Goal: Task Accomplishment & Management: Manage account settings

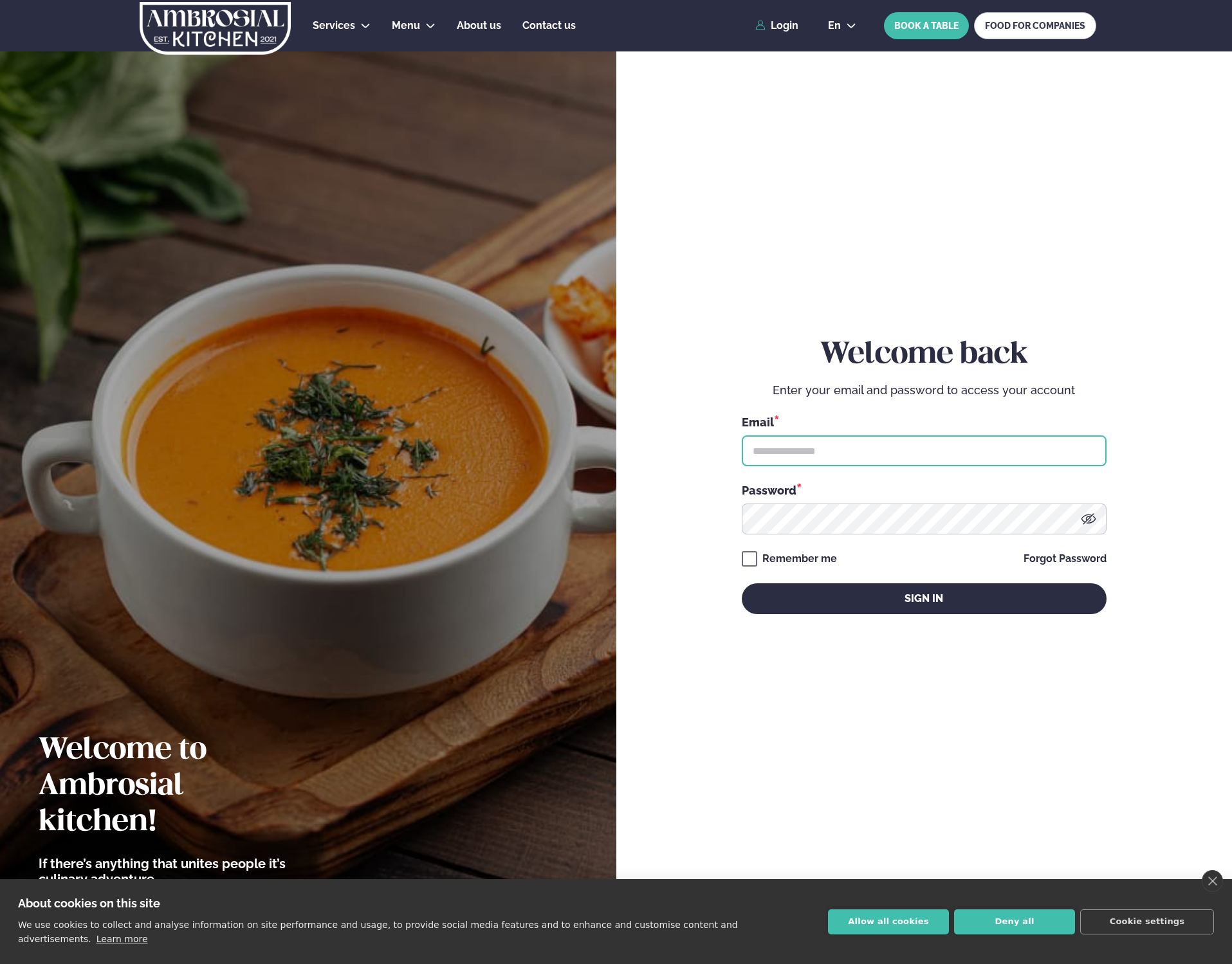
click at [844, 456] on input "text" at bounding box center [924, 451] width 365 height 31
type input "**********"
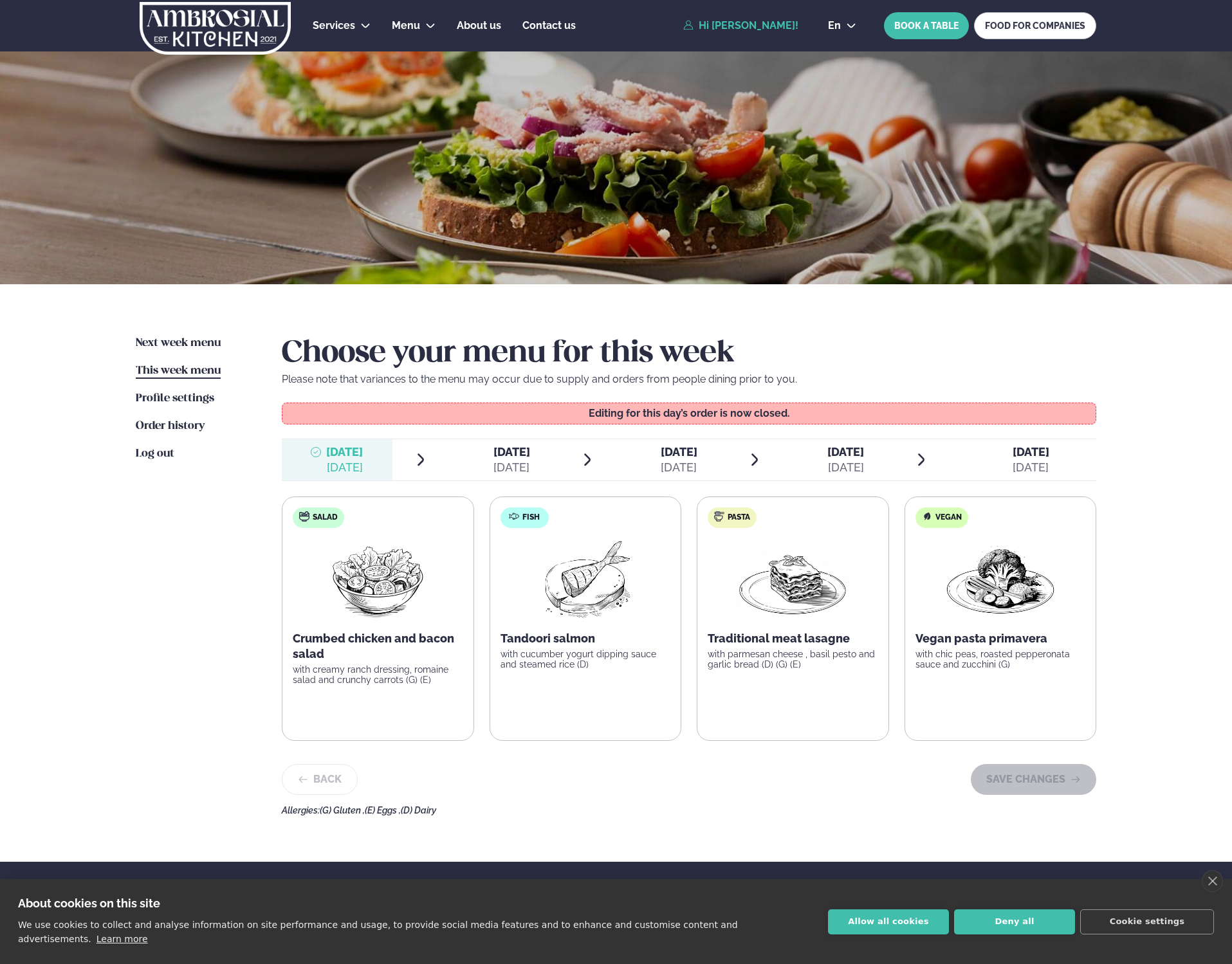
click at [510, 462] on div "[DATE]" at bounding box center [512, 467] width 37 height 16
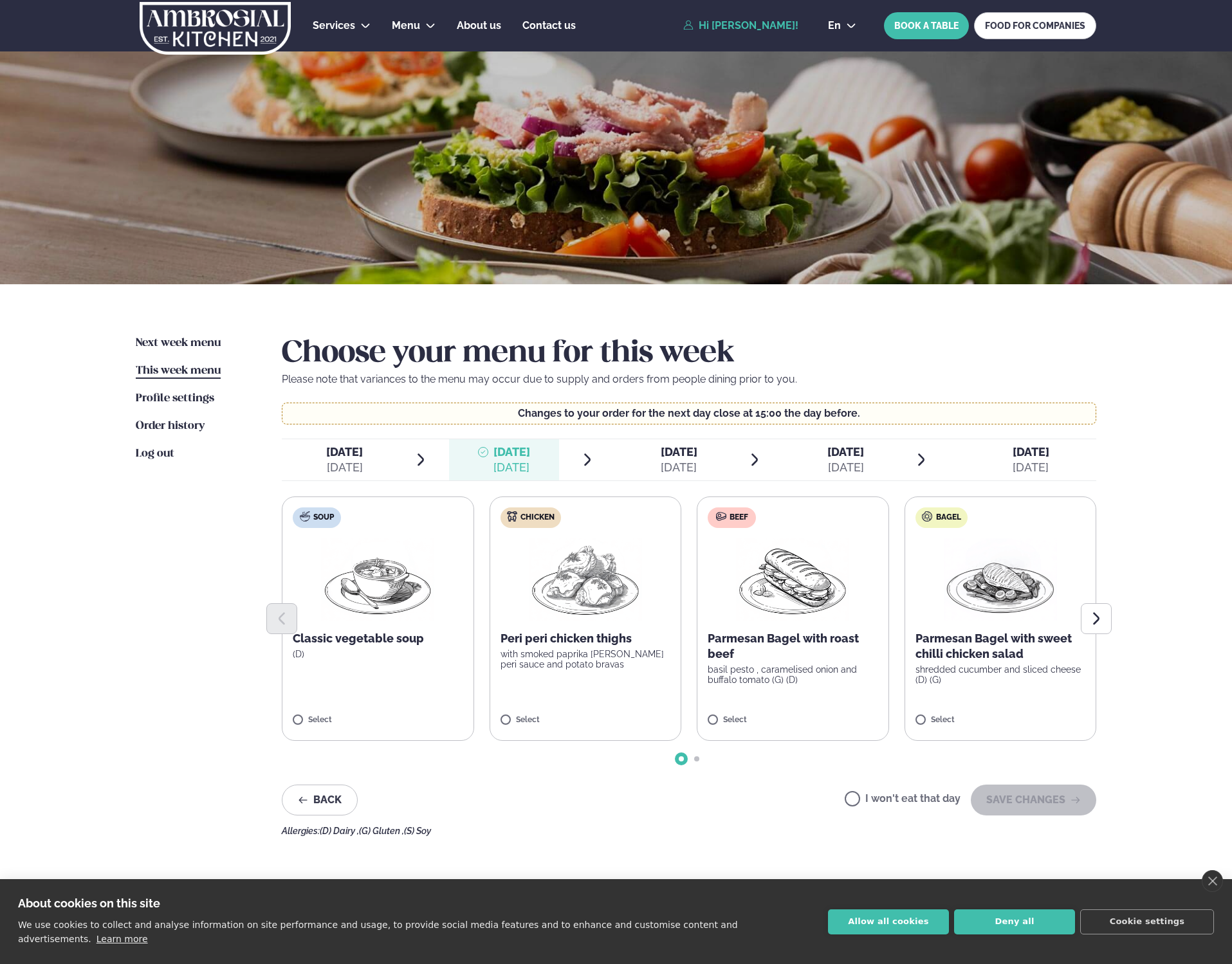
click at [351, 467] on div "[DATE]" at bounding box center [345, 467] width 37 height 16
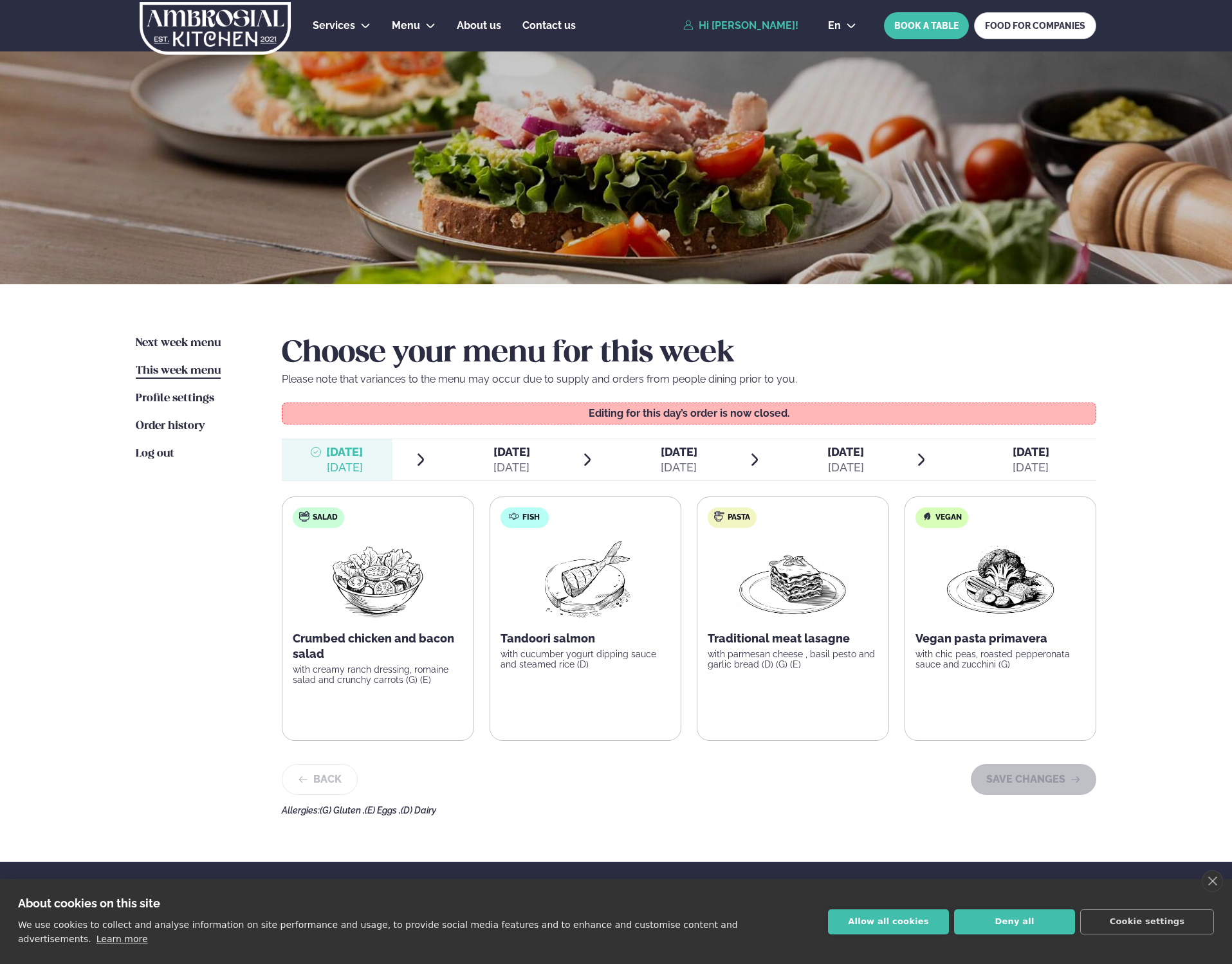
click at [500, 460] on div "[DATE]" at bounding box center [512, 467] width 37 height 16
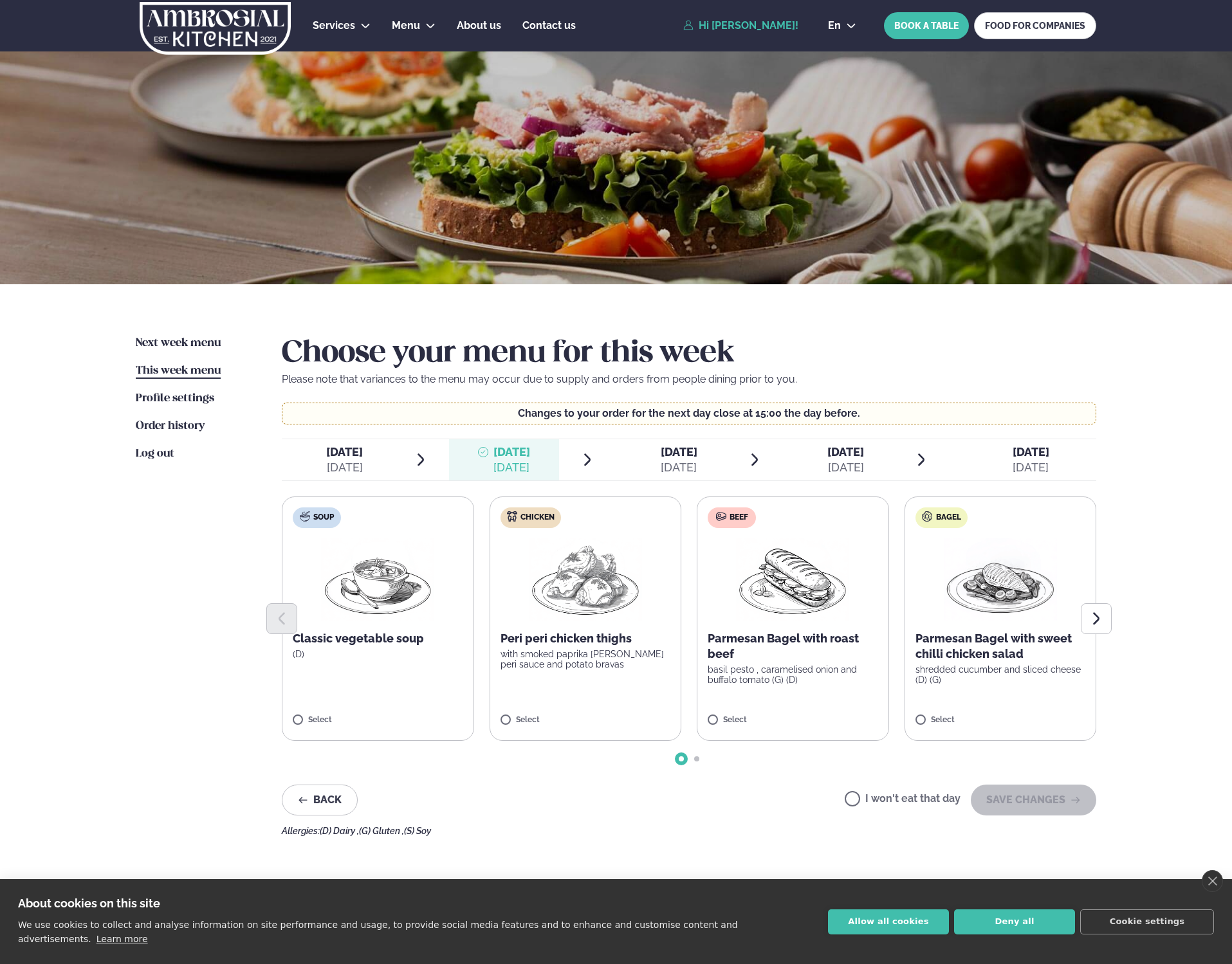
click at [585, 630] on div at bounding box center [689, 619] width 815 height 31
click at [562, 593] on img at bounding box center [585, 580] width 113 height 82
click at [547, 710] on label "Chicken Peri peri chicken thighs with smoked paprika [PERSON_NAME] peri sauce a…" at bounding box center [585, 619] width 193 height 245
click at [1031, 804] on button "SAVE CHANGES" at bounding box center [1033, 800] width 125 height 31
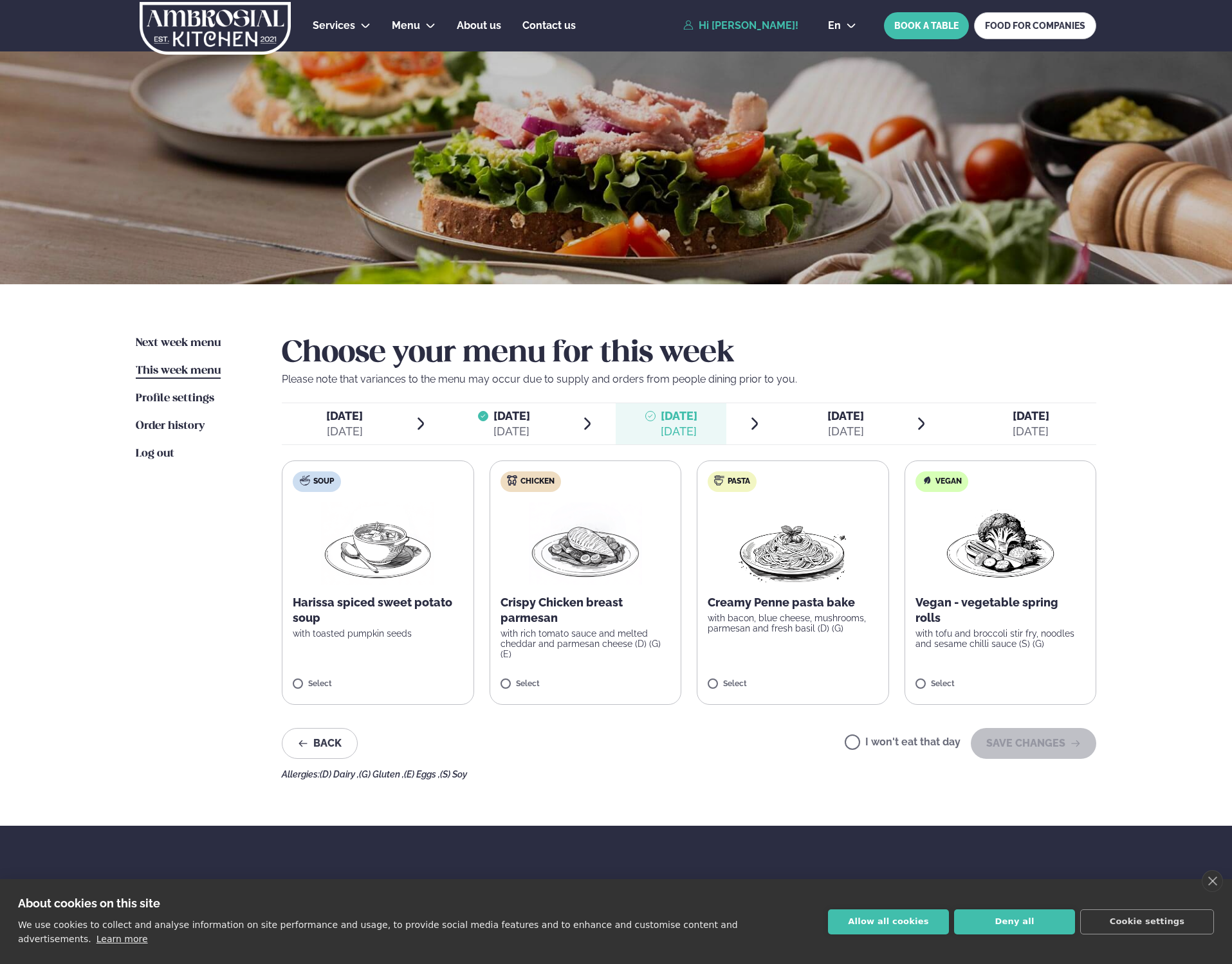
click at [354, 425] on div "[DATE]" at bounding box center [345, 432] width 37 height 16
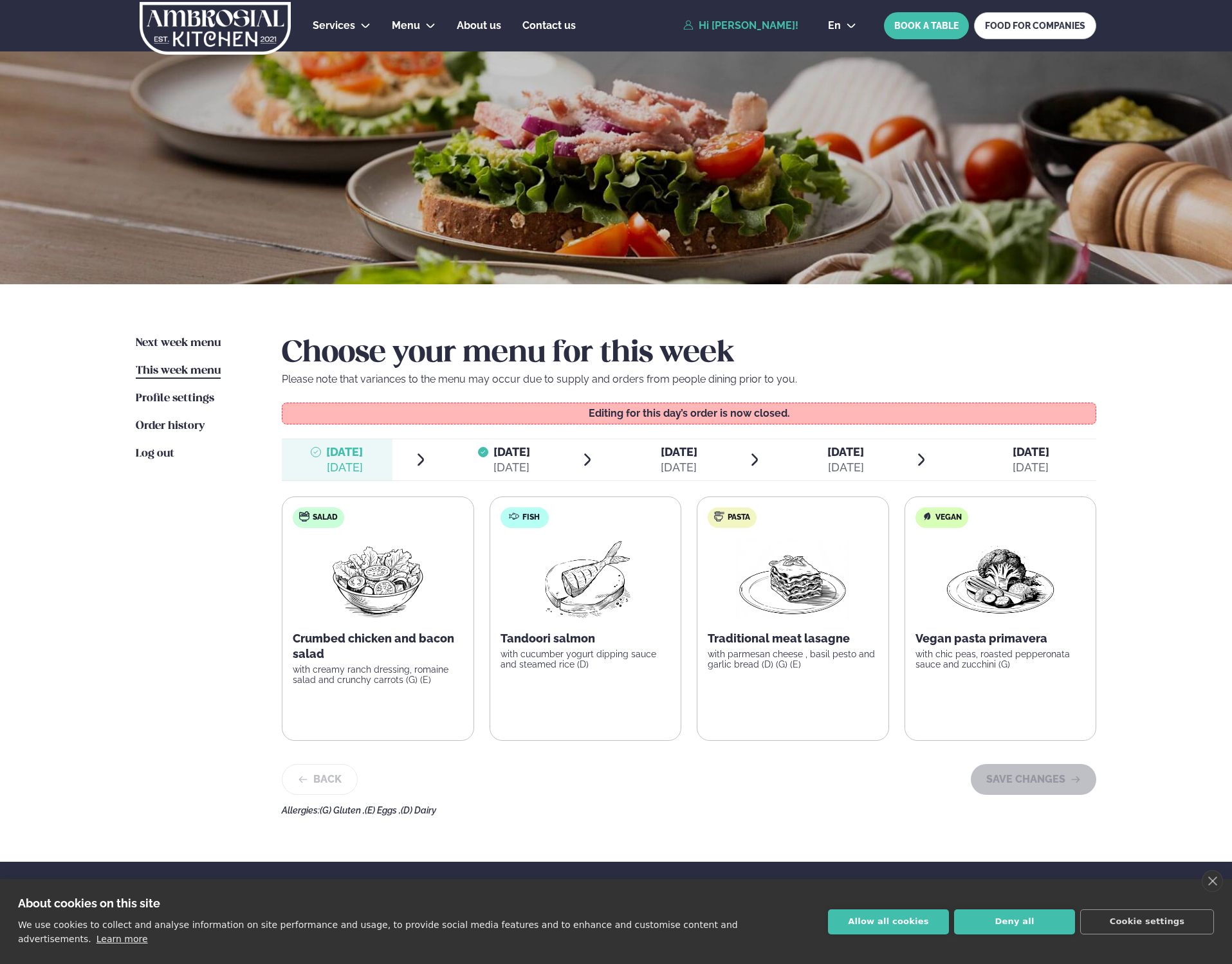
click at [643, 457] on span "[DATE] [DATE]" at bounding box center [670, 460] width 110 height 41
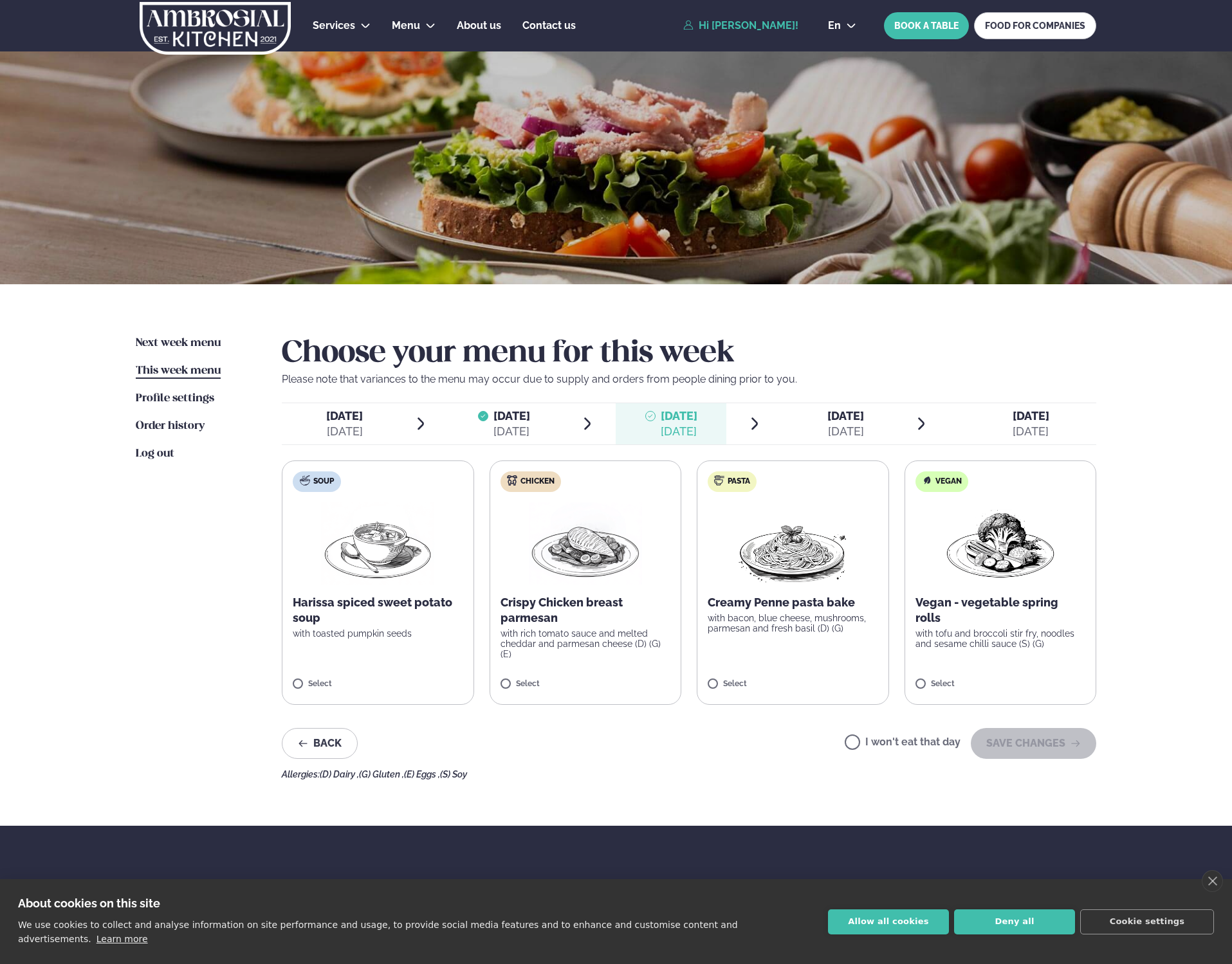
click at [565, 574] on img at bounding box center [585, 543] width 113 height 82
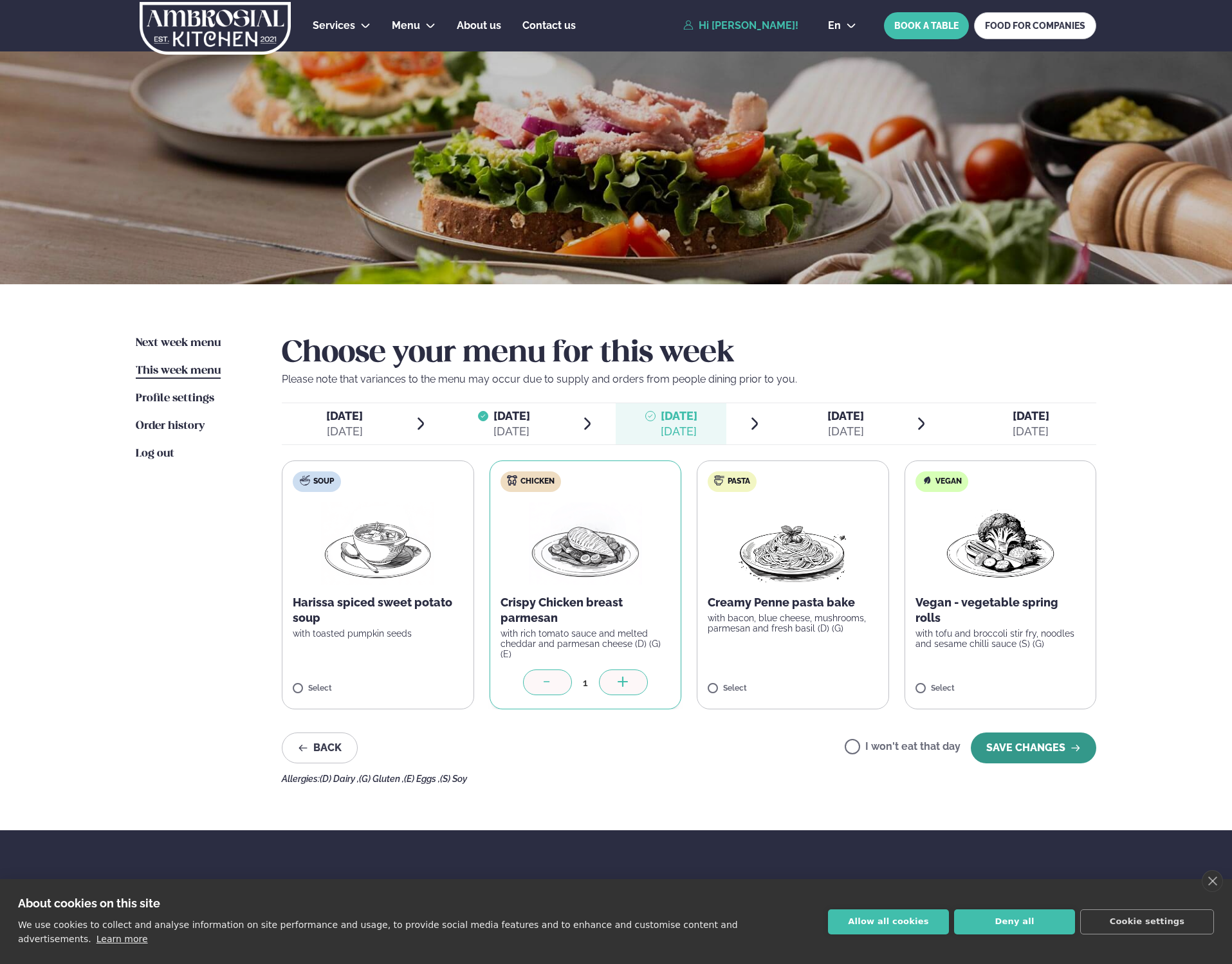
click at [1033, 747] on button "SAVE CHANGES" at bounding box center [1033, 747] width 125 height 31
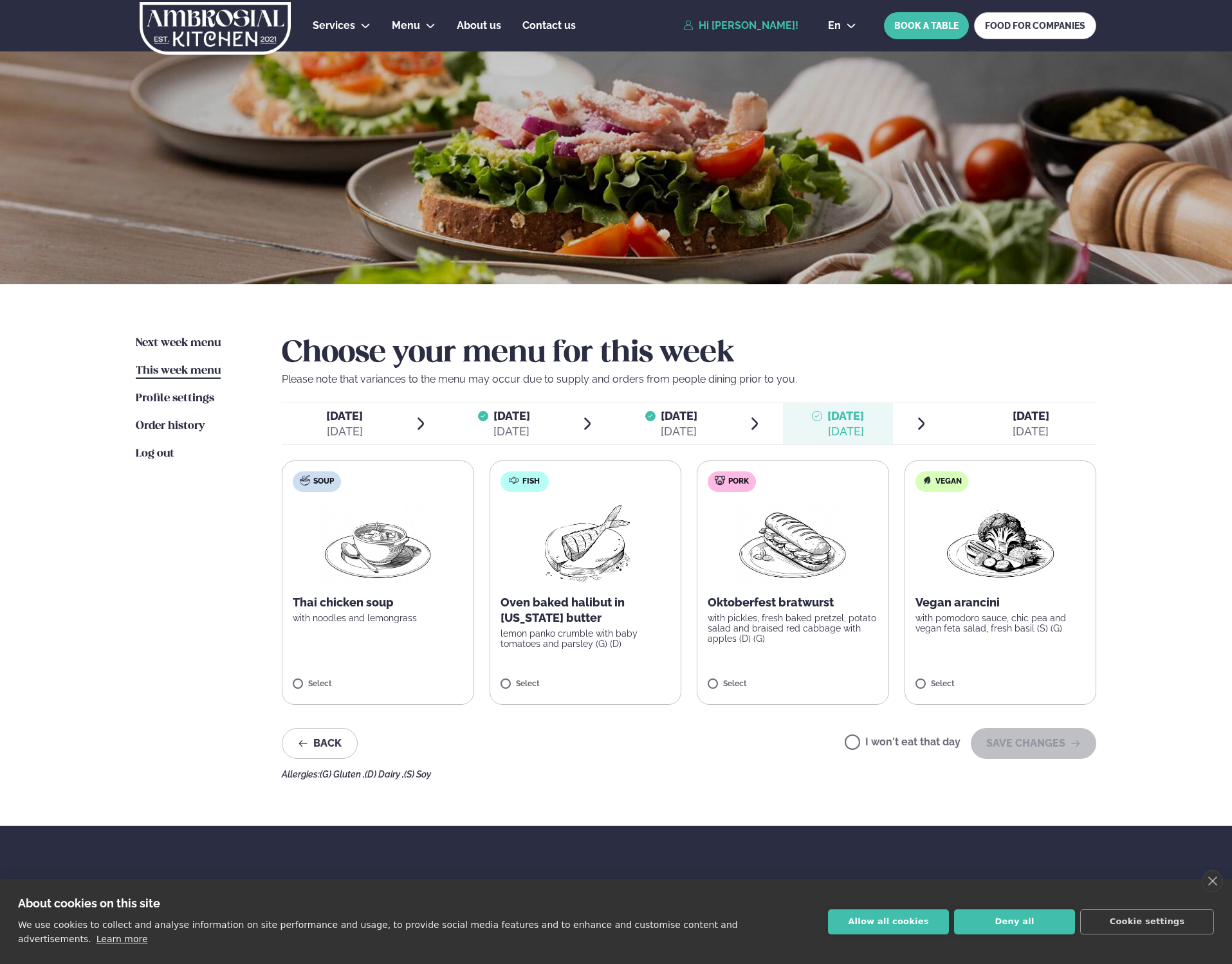
click at [793, 658] on label "Pork Oktoberfest bratwurst with pickles, fresh baked pretzel, potato salad and …" at bounding box center [793, 582] width 193 height 245
click at [1041, 751] on button "SAVE CHANGES" at bounding box center [1033, 743] width 125 height 31
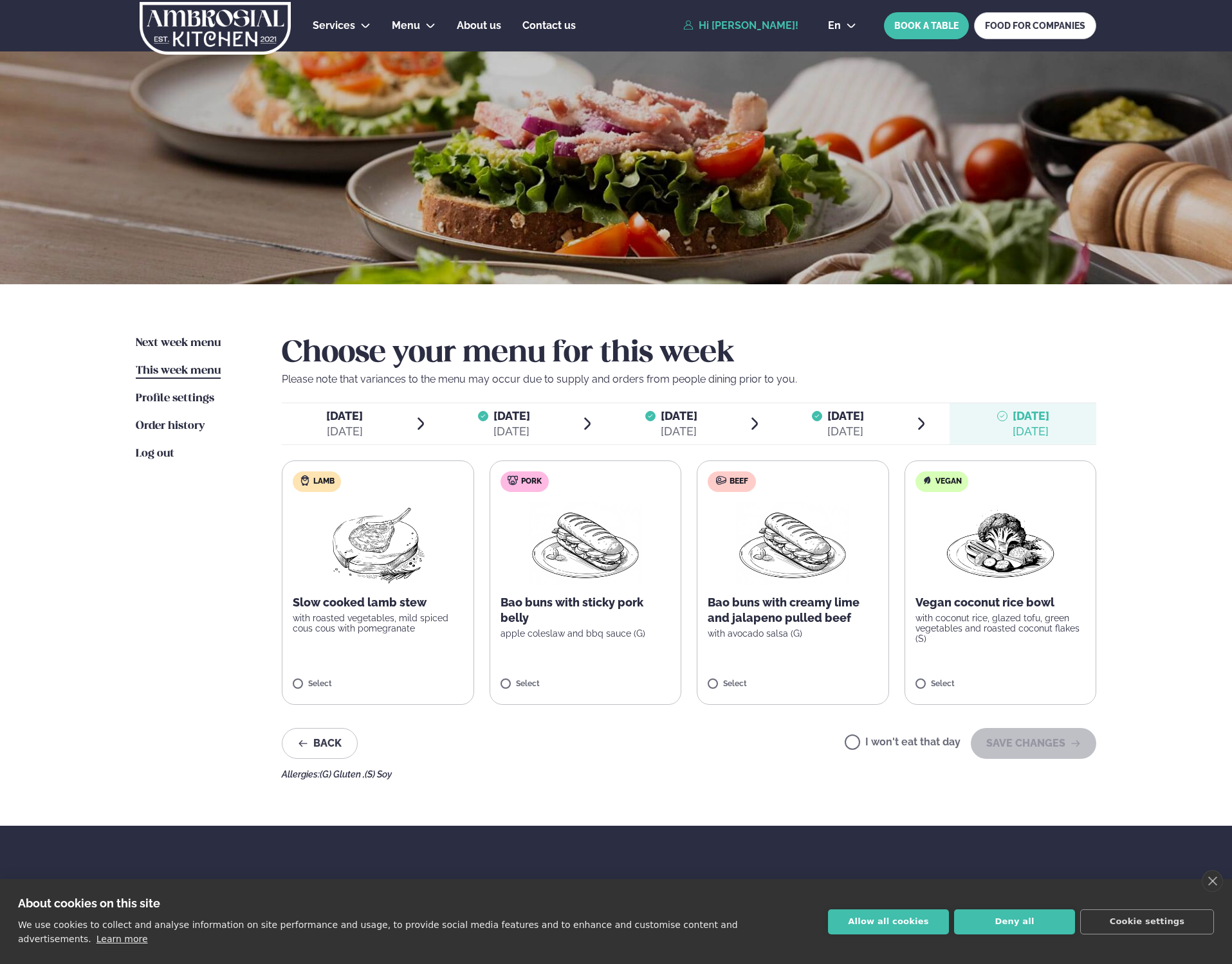
click at [357, 606] on p "Slow cooked lamb stew" at bounding box center [378, 602] width 171 height 16
click at [1068, 747] on button "SAVE CHANGES" at bounding box center [1033, 743] width 125 height 31
